Goal: Transaction & Acquisition: Purchase product/service

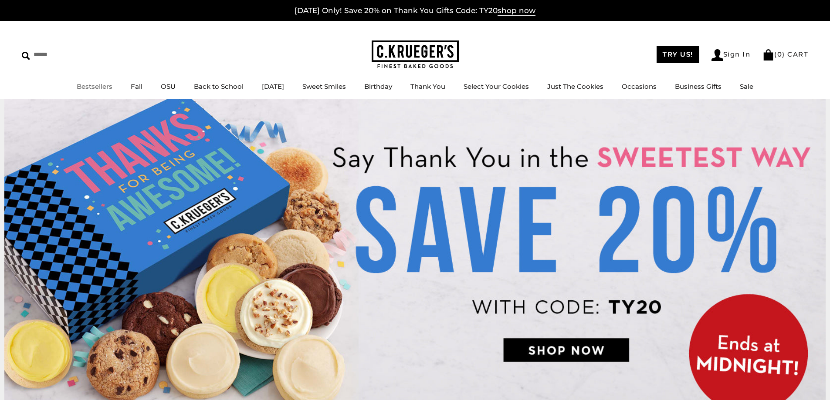
click at [97, 88] on link "Bestsellers" at bounding box center [95, 86] width 36 height 8
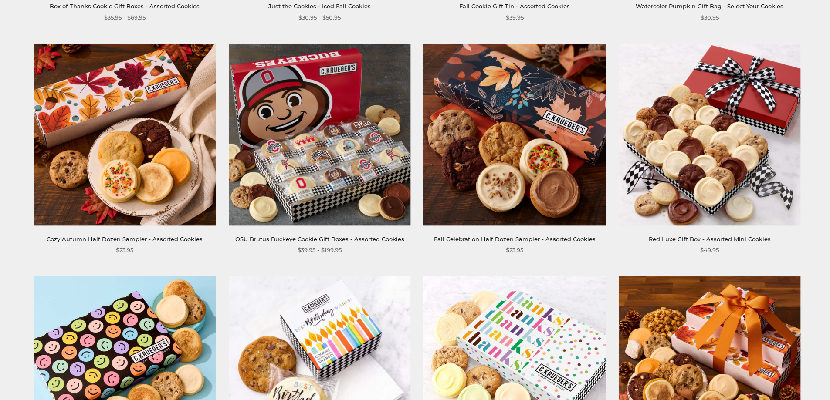
scroll to position [697, 0]
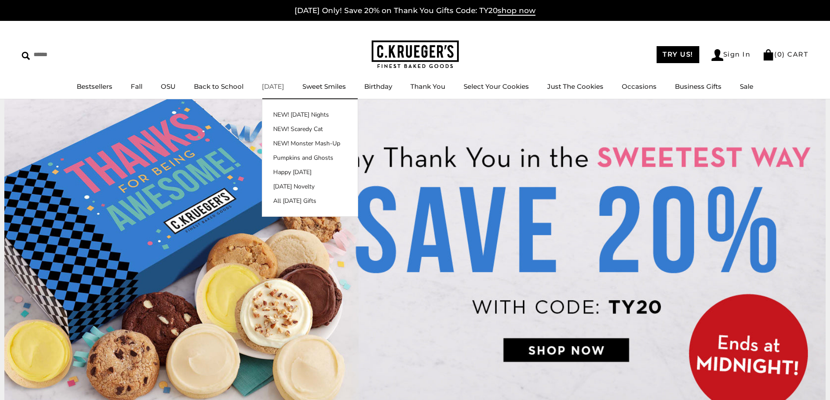
click at [274, 86] on link "[DATE]" at bounding box center [273, 86] width 22 height 8
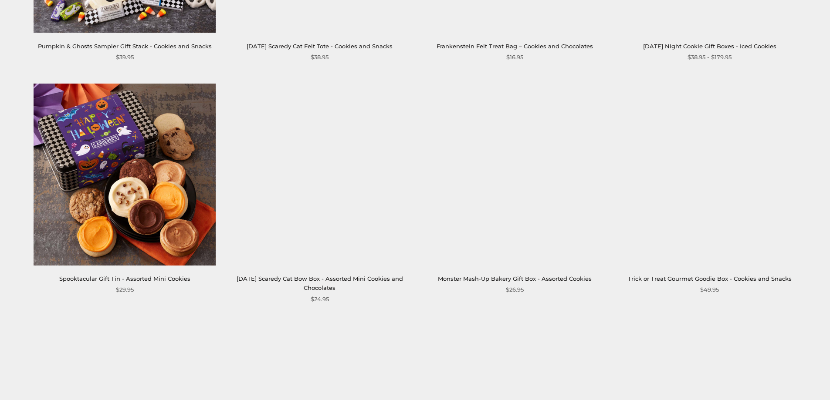
scroll to position [1045, 0]
